Goal: Task Accomplishment & Management: Manage account settings

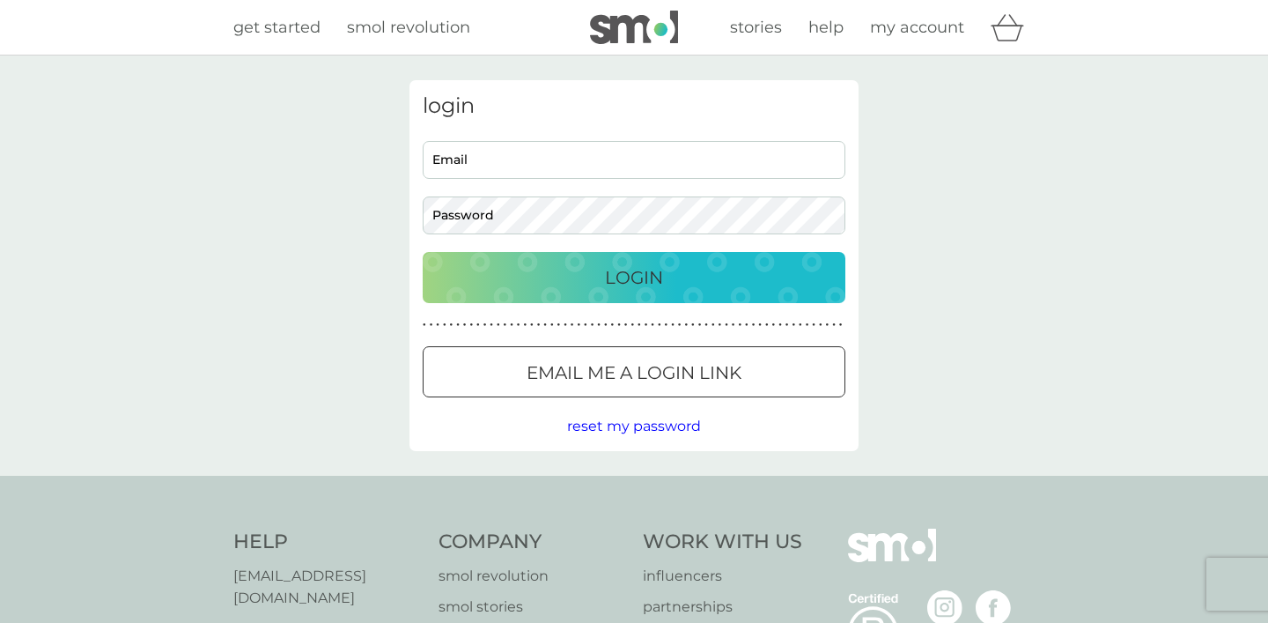
type input "anh.vu9@icloud.com"
click at [621, 277] on p "Login" at bounding box center [634, 277] width 58 height 28
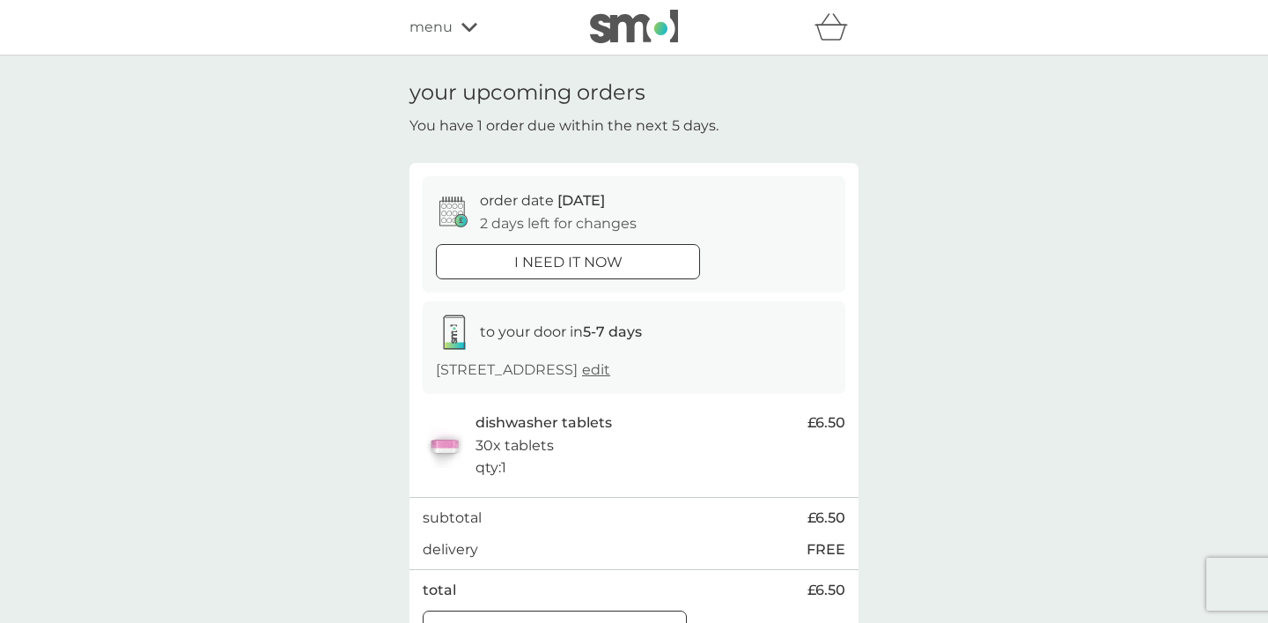
click at [603, 268] on p "i need it now" at bounding box center [568, 262] width 108 height 23
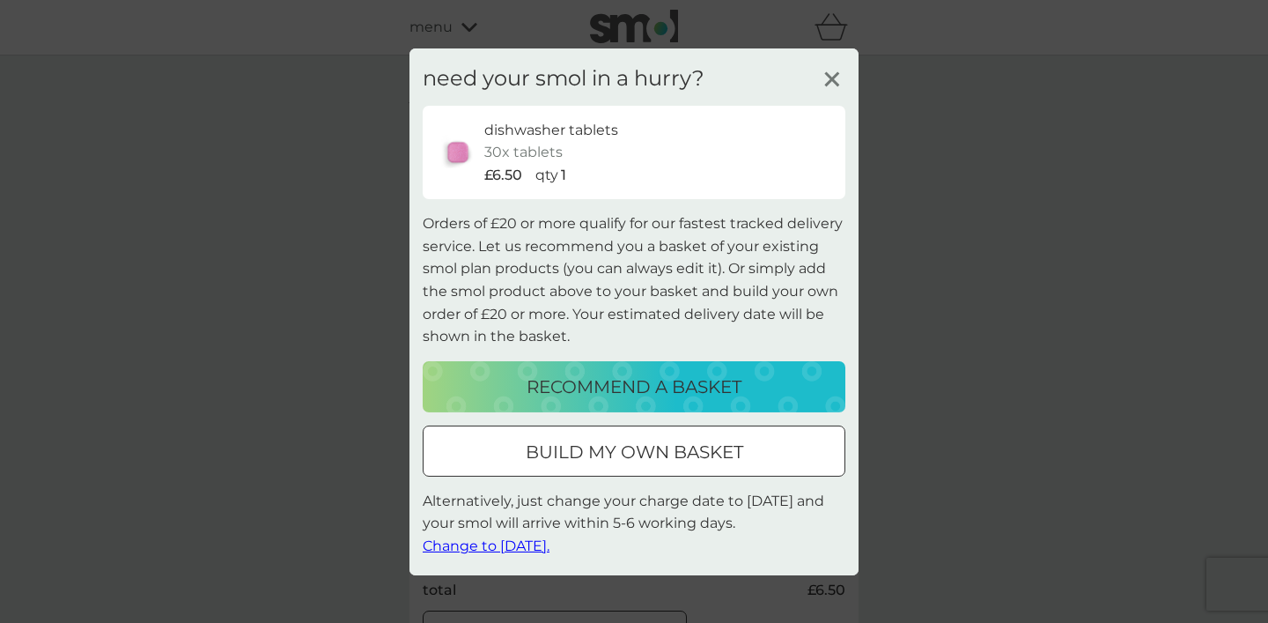
click at [534, 546] on span "Change to tomorrow." at bounding box center [486, 545] width 127 height 17
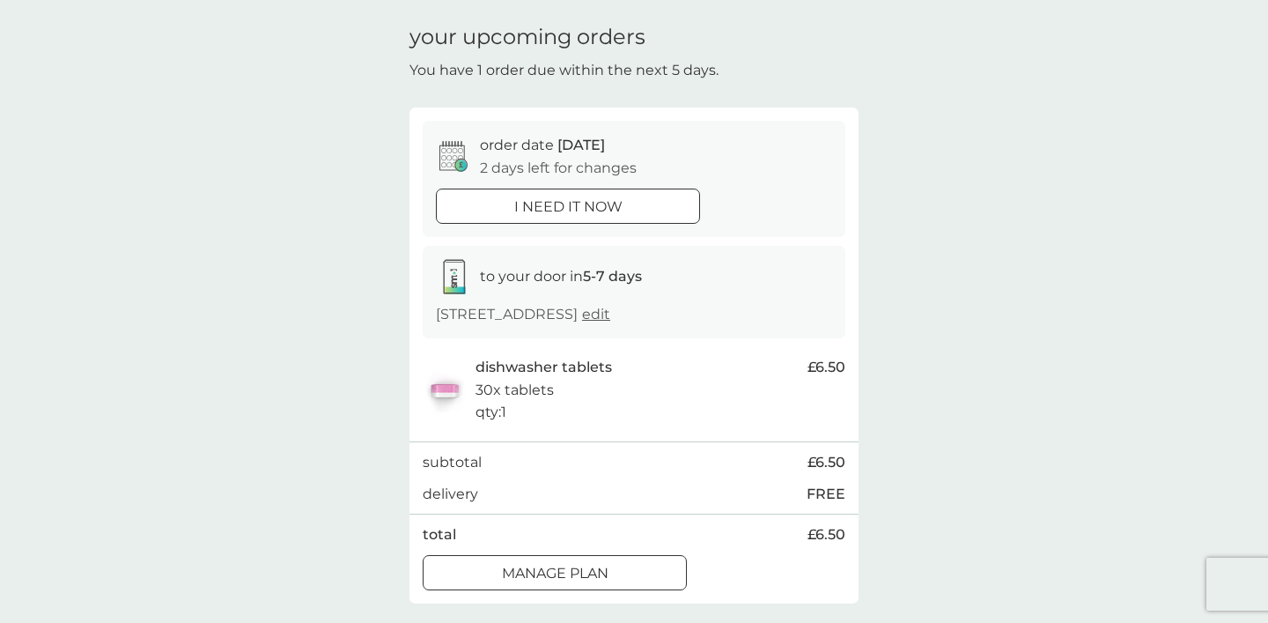
scroll to position [60, 0]
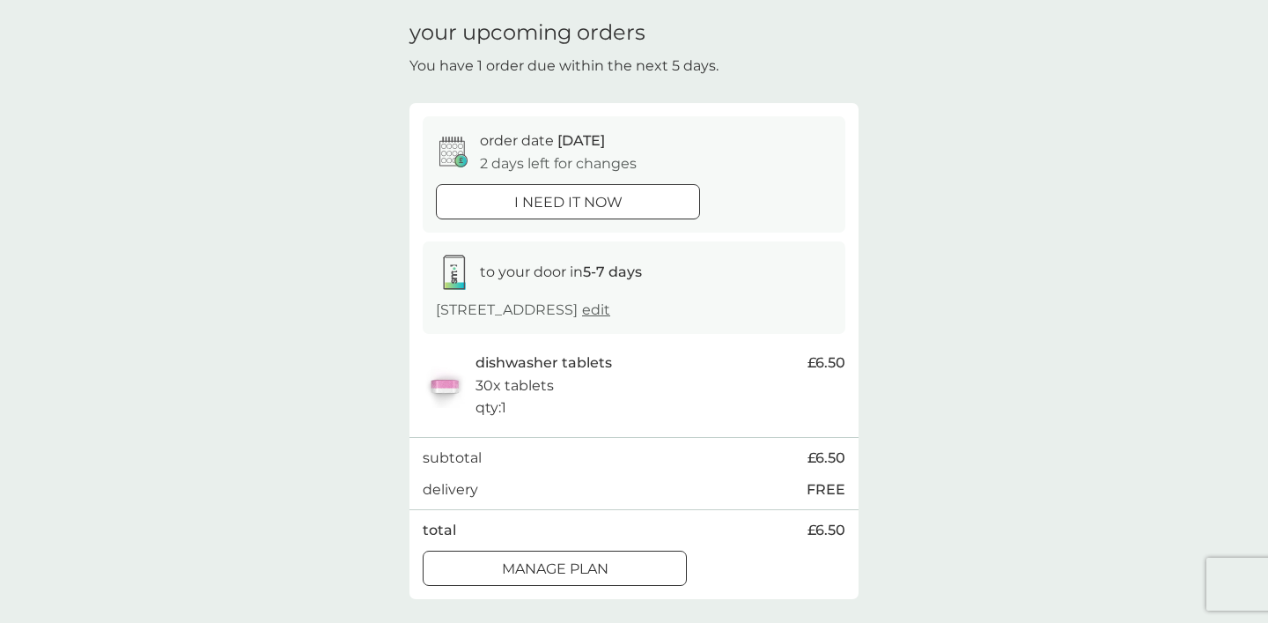
click at [578, 565] on div at bounding box center [576, 567] width 4 height 4
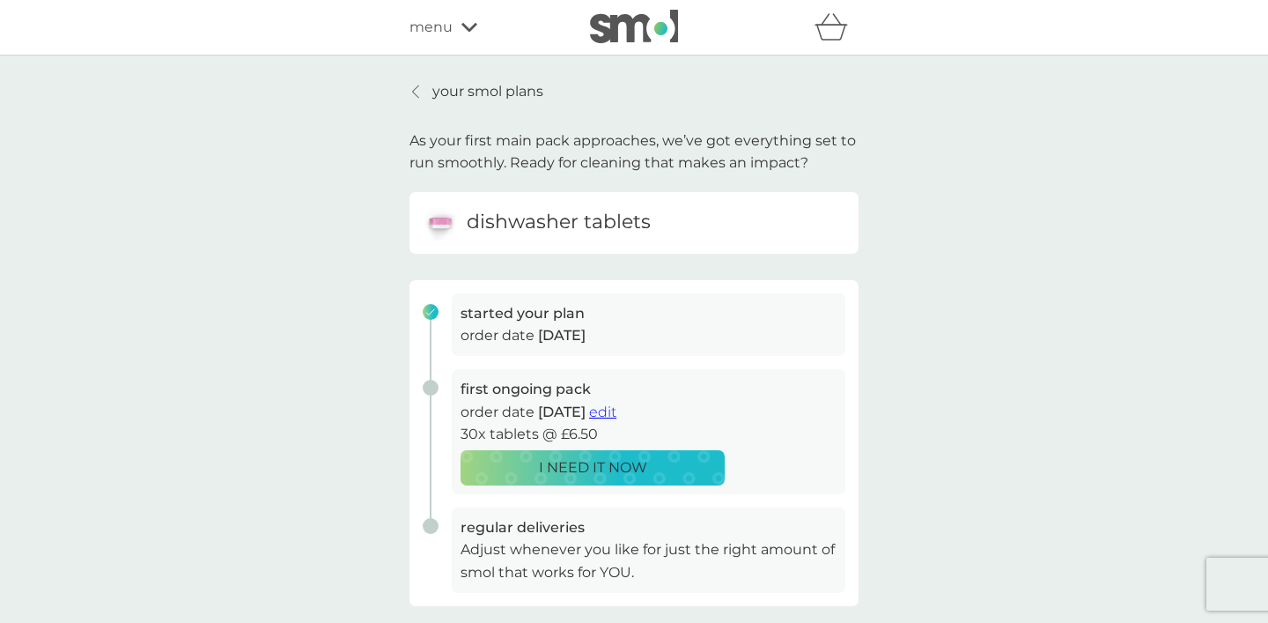
click at [841, 26] on icon "basket" at bounding box center [831, 33] width 30 height 16
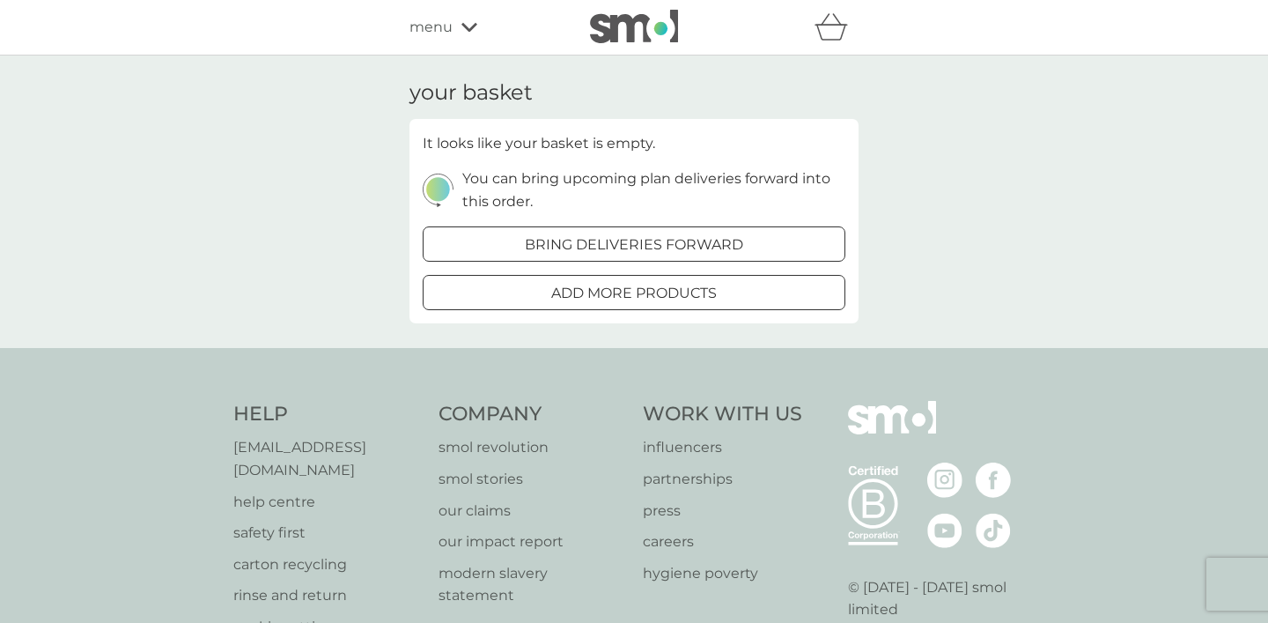
click at [425, 27] on span "menu" at bounding box center [430, 27] width 43 height 23
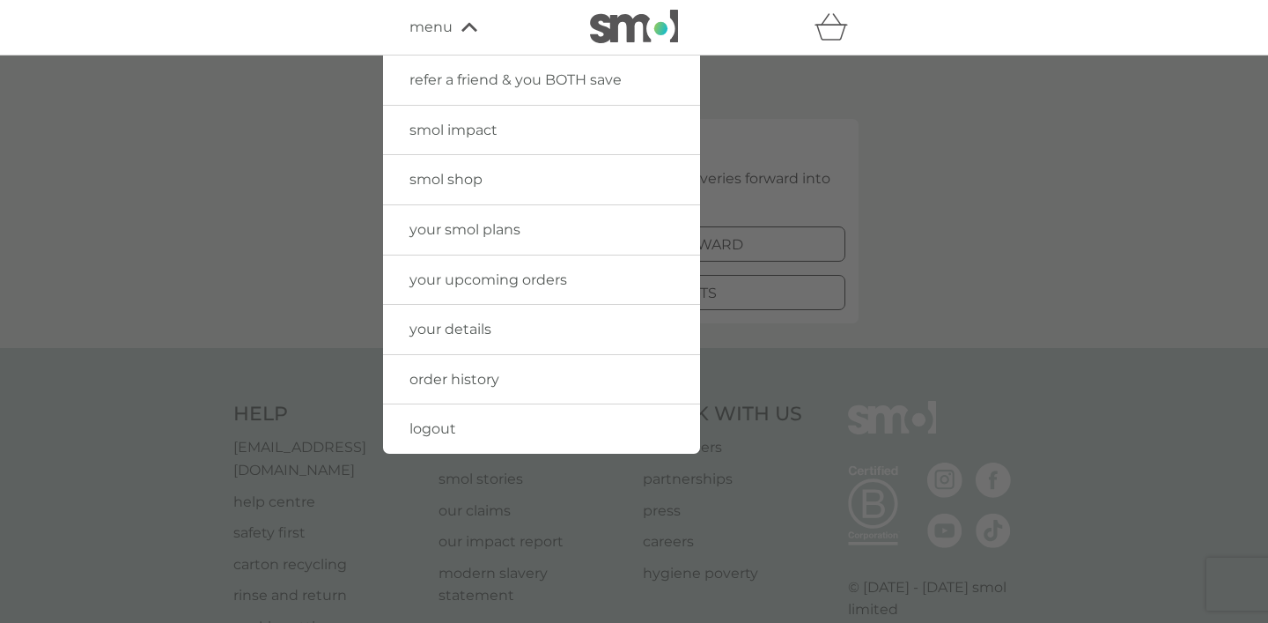
click at [445, 424] on span "logout" at bounding box center [432, 428] width 47 height 17
